Goal: Transaction & Acquisition: Download file/media

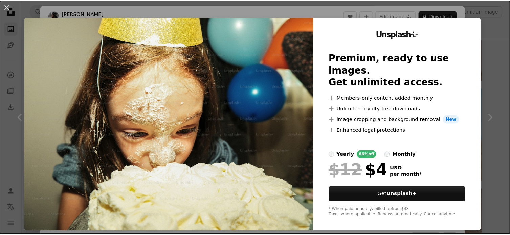
scroll to position [114, 0]
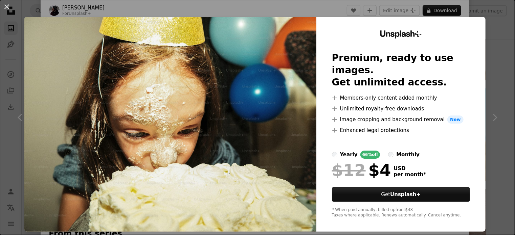
click at [487, 47] on div "An X shape Unsplash+ Premium, ready to use images. Get unlimited access. A plus…" at bounding box center [257, 117] width 515 height 235
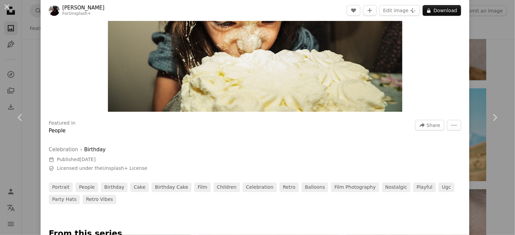
click at [501, 45] on div "An X shape Chevron left Chevron right [PERSON_NAME] For Unsplash+ A heart A plu…" at bounding box center [257, 117] width 515 height 235
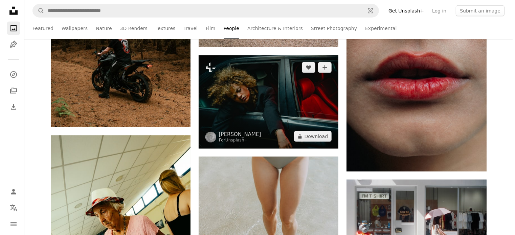
scroll to position [750, 0]
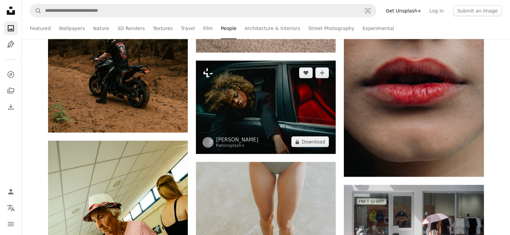
click at [277, 110] on img at bounding box center [266, 107] width 140 height 93
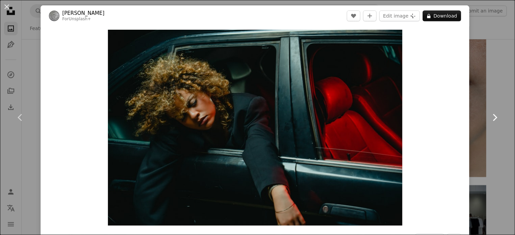
click at [479, 91] on link "Chevron right" at bounding box center [494, 117] width 41 height 65
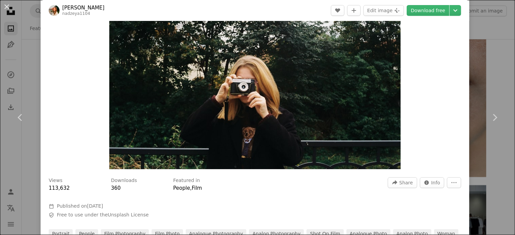
scroll to position [57, 0]
click at [489, 116] on icon "Chevron right" at bounding box center [494, 117] width 11 height 11
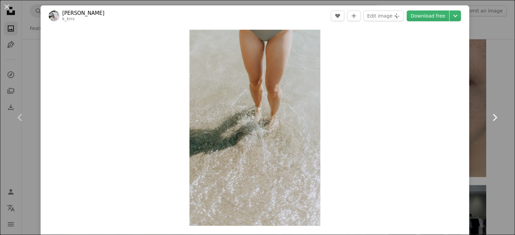
click at [489, 116] on icon "Chevron right" at bounding box center [494, 117] width 11 height 11
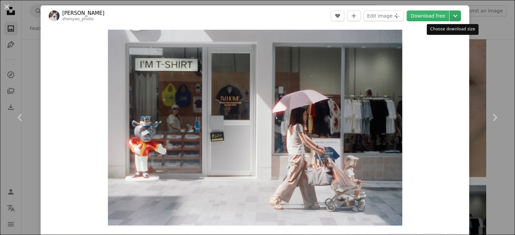
click at [453, 16] on icon "Choose download size" at bounding box center [455, 16] width 4 height 2
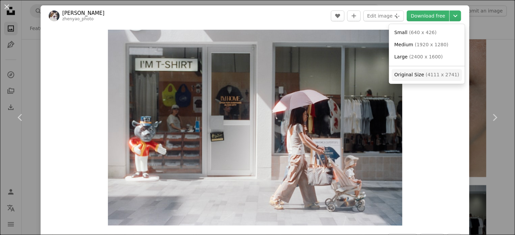
click at [421, 74] on span "Original Size" at bounding box center [409, 74] width 30 height 5
